Goal: Find specific page/section: Find specific page/section

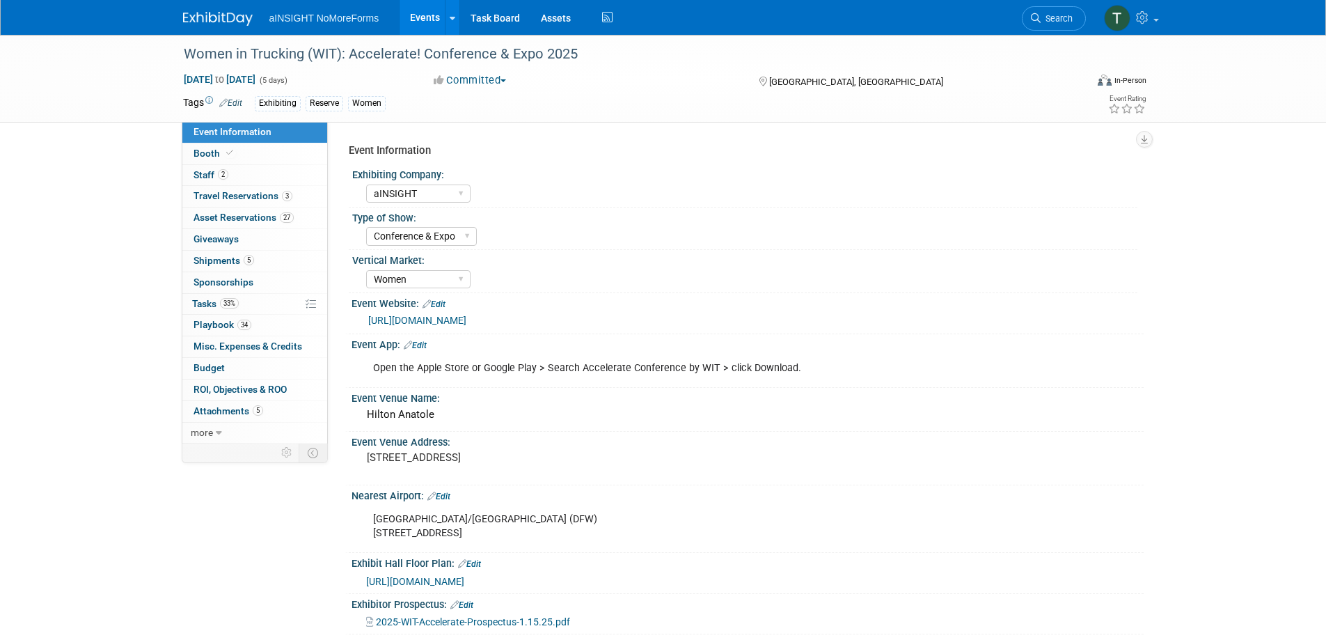
select select "aINSIGHT"
select select "Conference & Expo"
select select "Women"
select select "No"
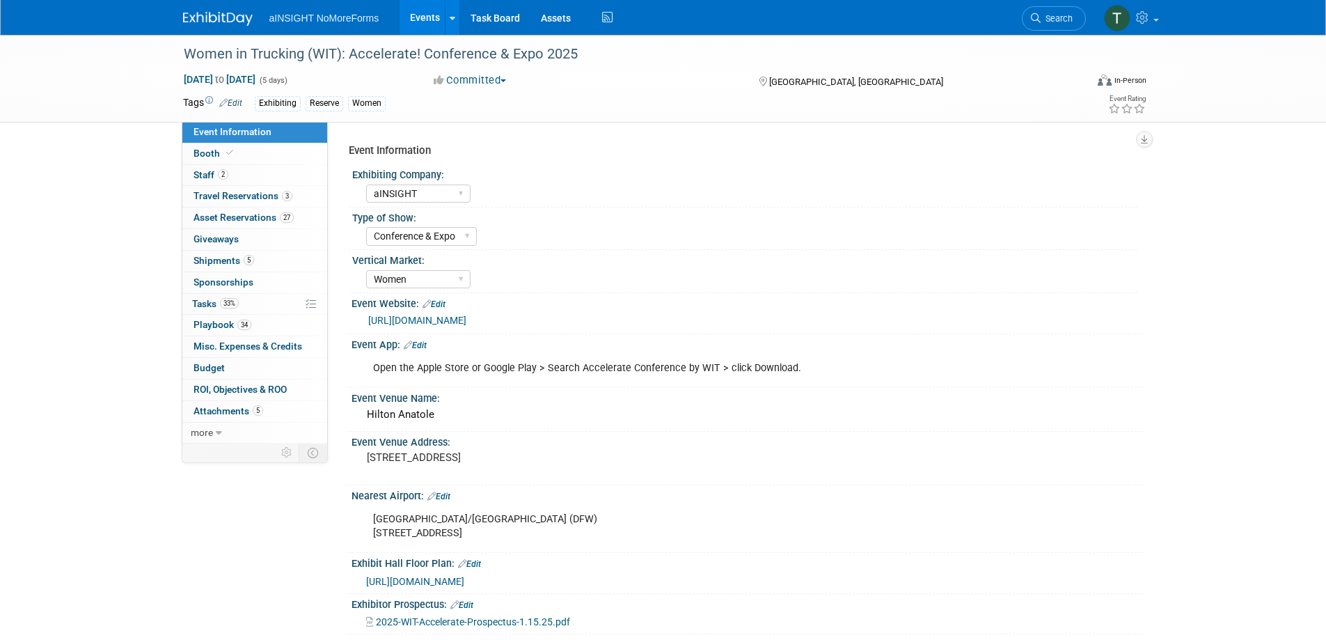
select select "No"
select select "Yes"
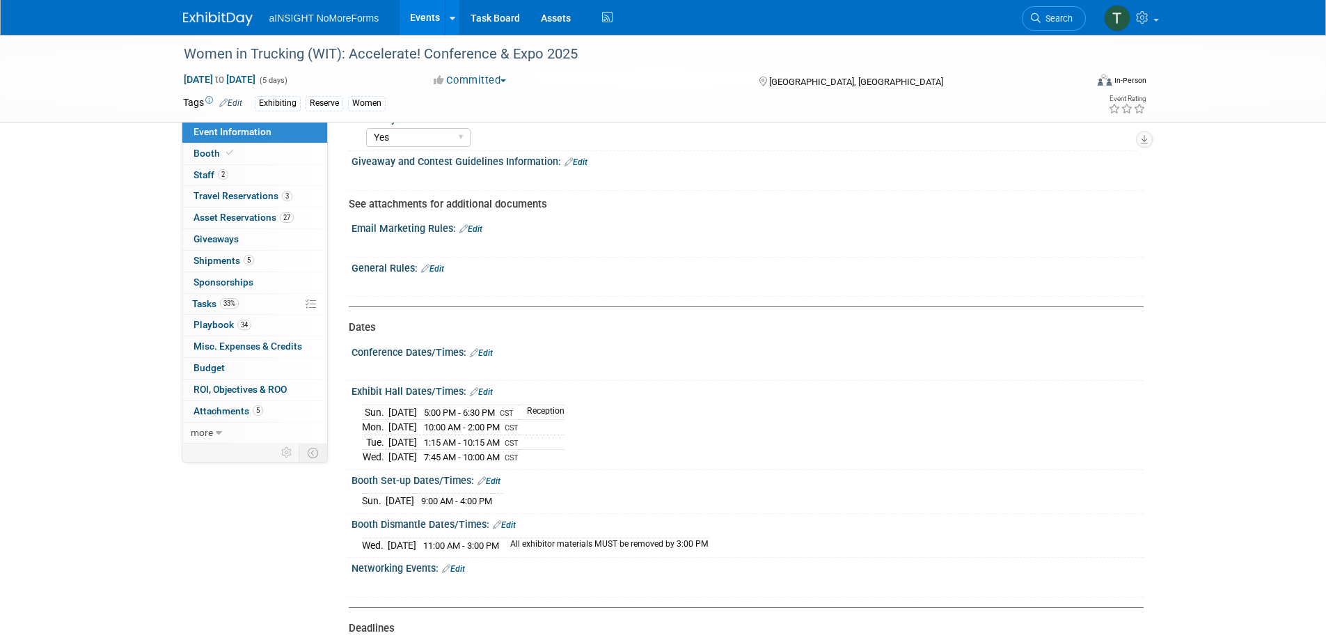
click at [236, 18] on img at bounding box center [218, 19] width 70 height 14
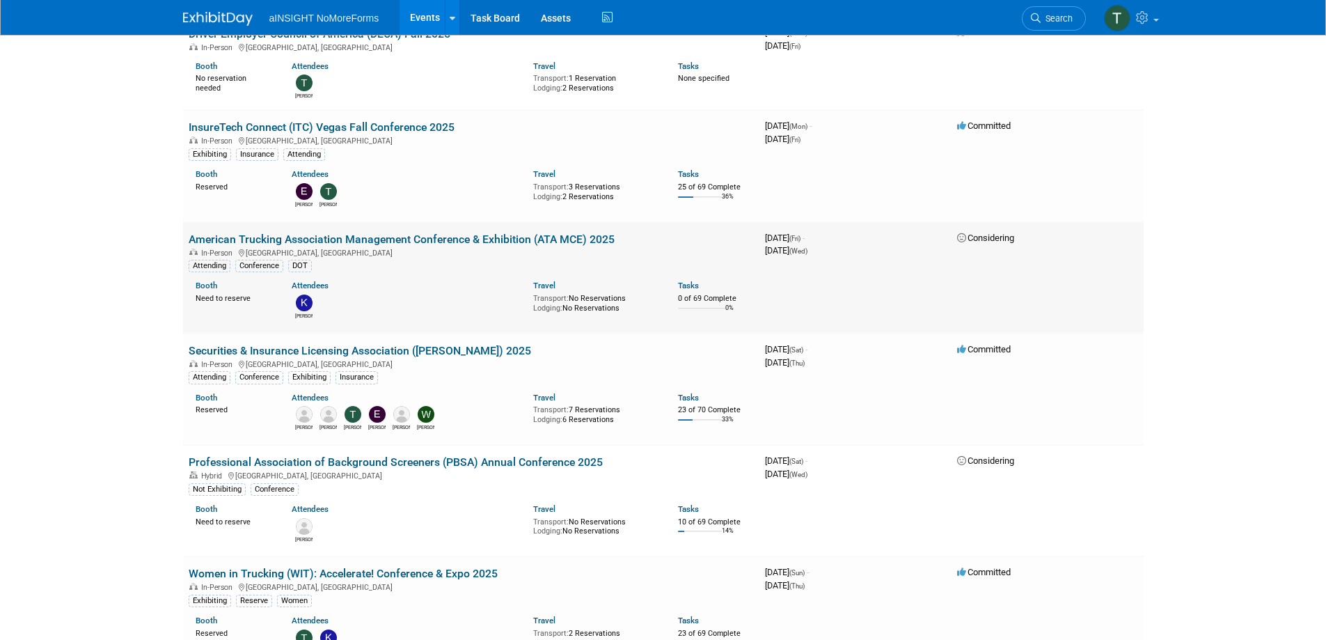
scroll to position [766, 0]
